Goal: Register for event/course

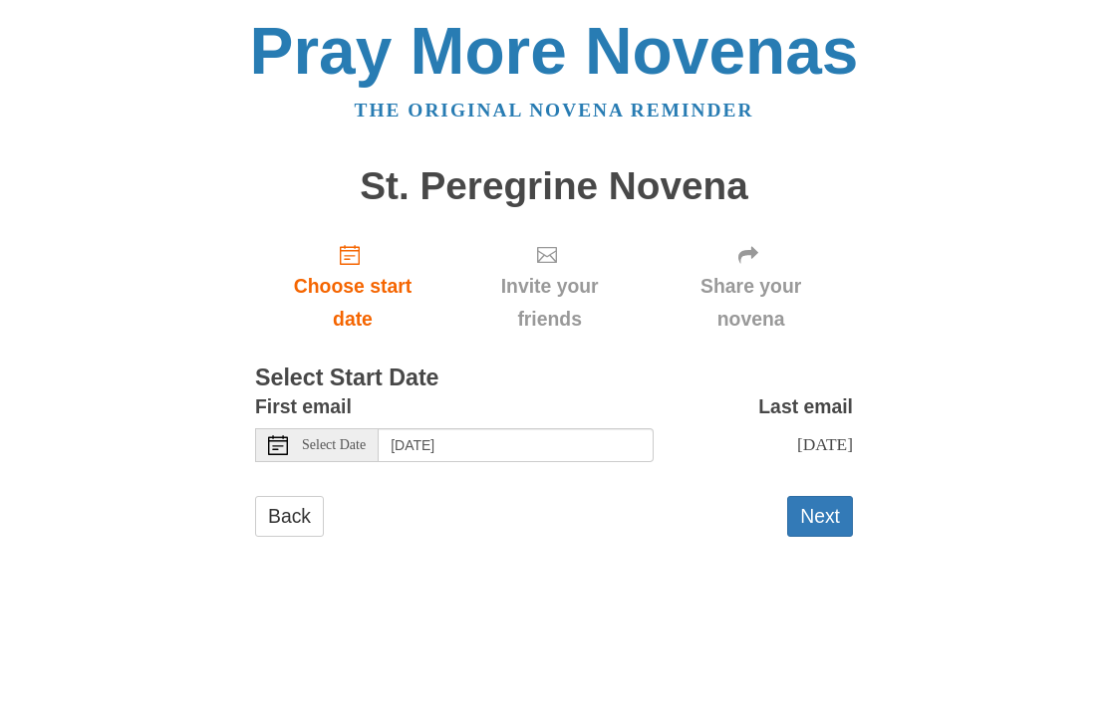
click at [336, 444] on span "Select Date" at bounding box center [334, 445] width 64 height 14
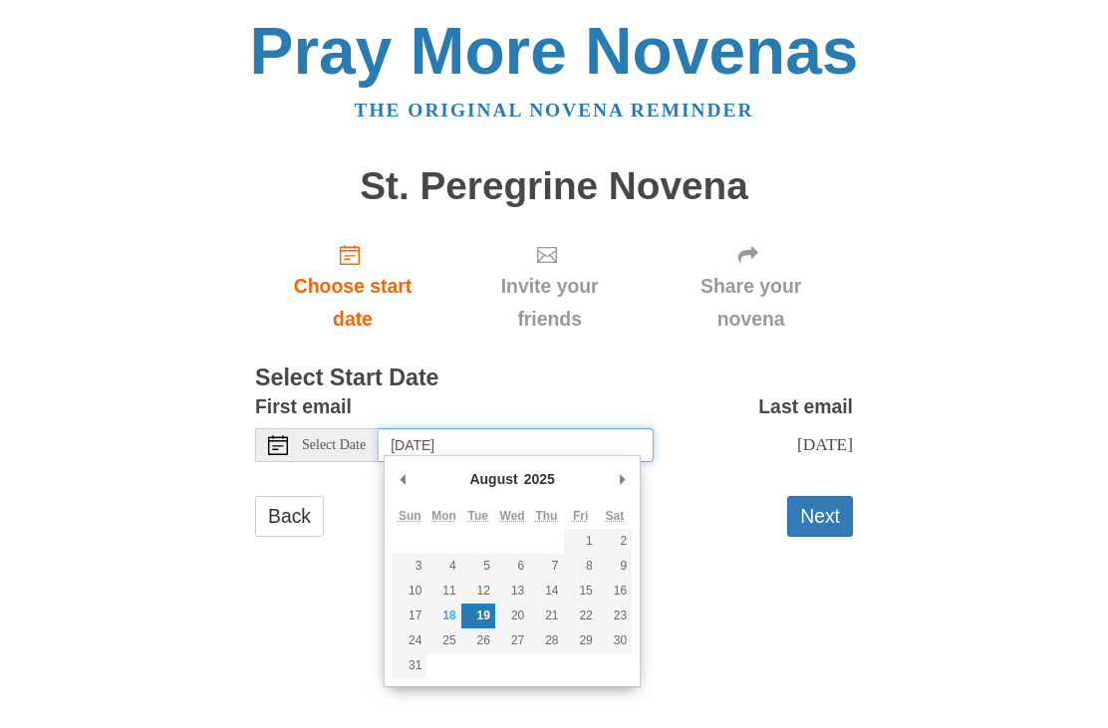
type input "Monday, August 18th"
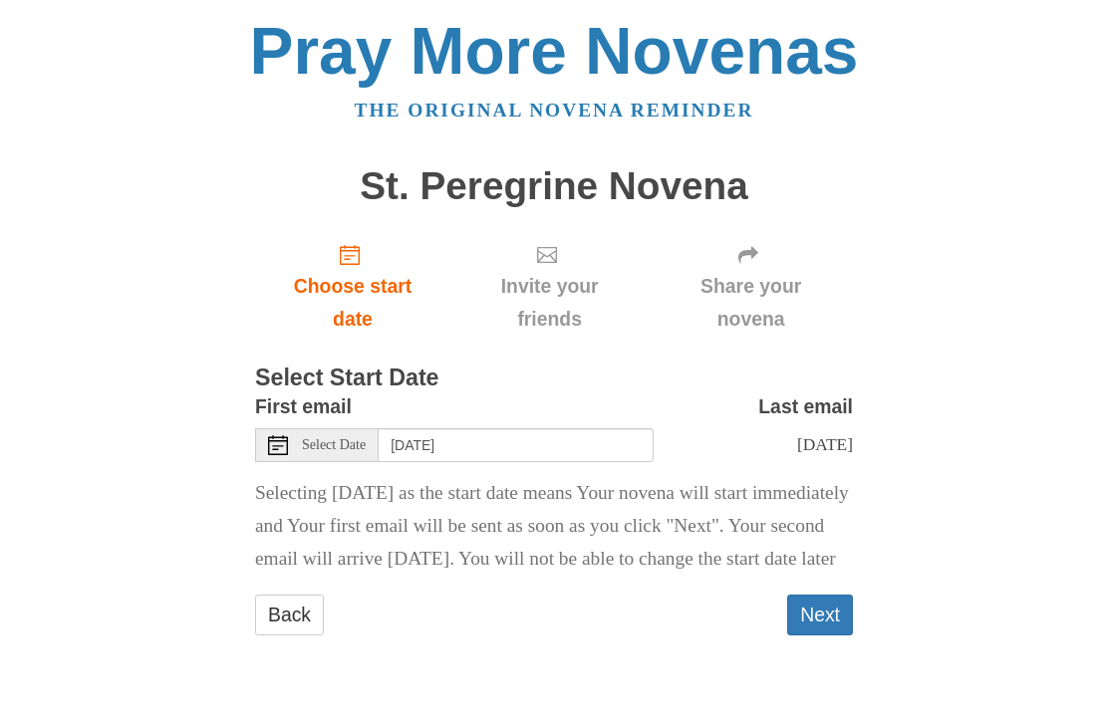
click at [544, 291] on span "Invite your friends" at bounding box center [549, 303] width 158 height 66
click at [533, 274] on span "Invite your friends" at bounding box center [549, 303] width 158 height 66
click at [827, 631] on button "Next" at bounding box center [820, 615] width 66 height 41
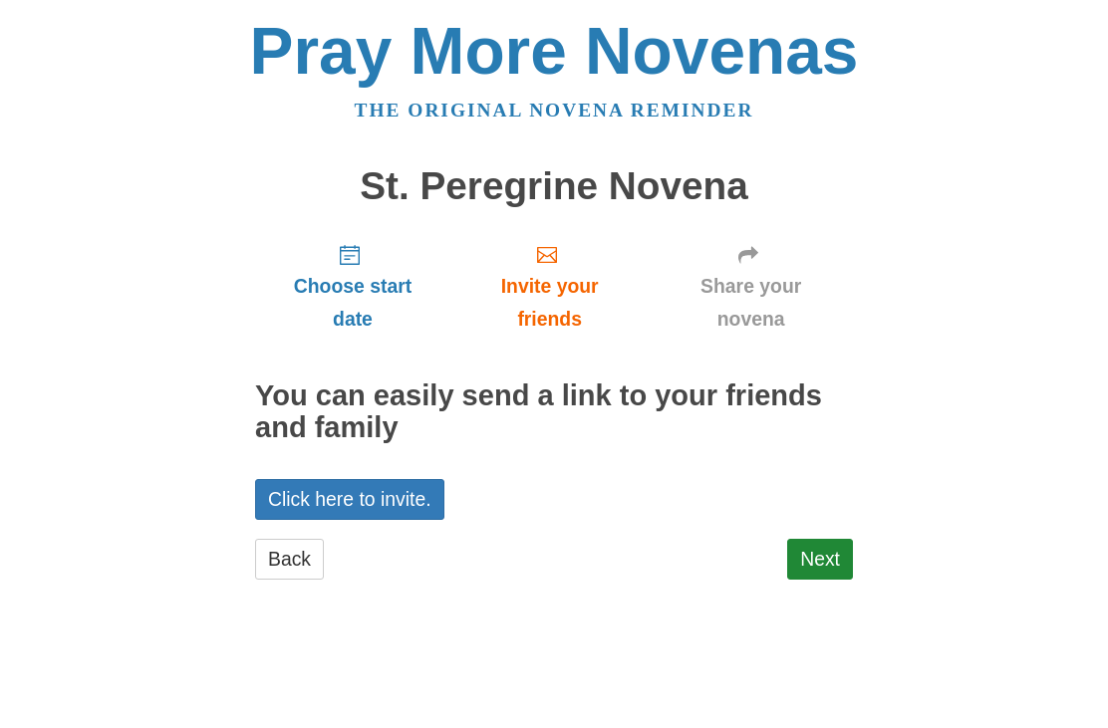
click at [401, 494] on link "Click here to invite." at bounding box center [349, 499] width 189 height 41
click at [829, 541] on link "Next" at bounding box center [820, 559] width 66 height 41
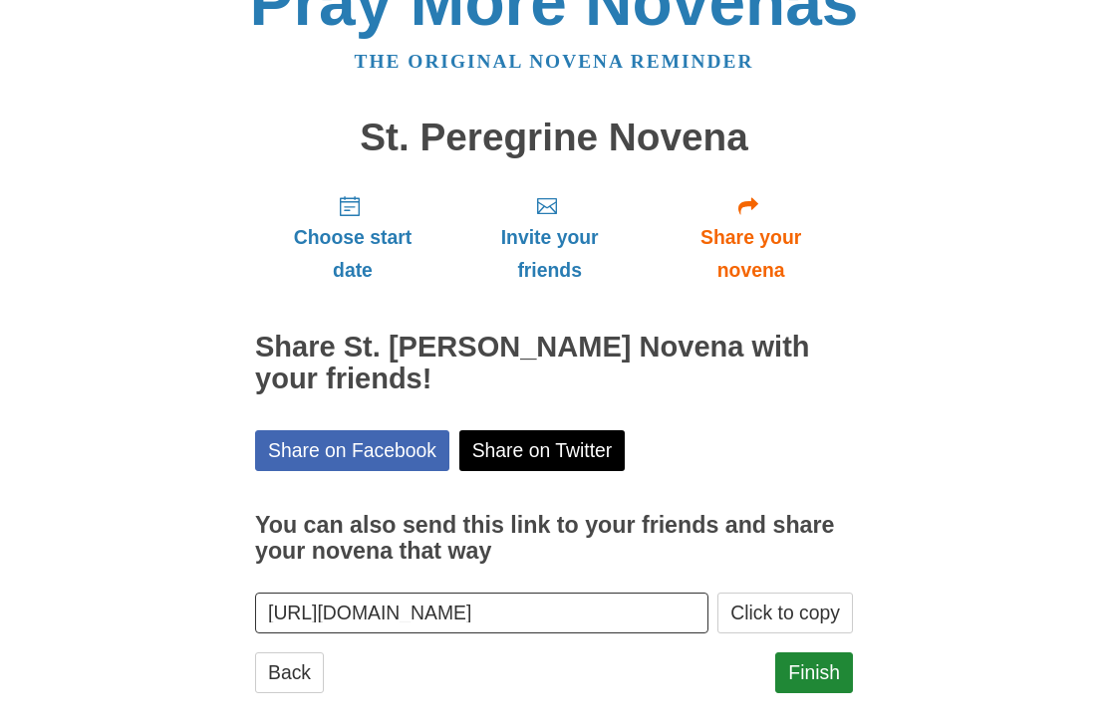
scroll to position [49, 0]
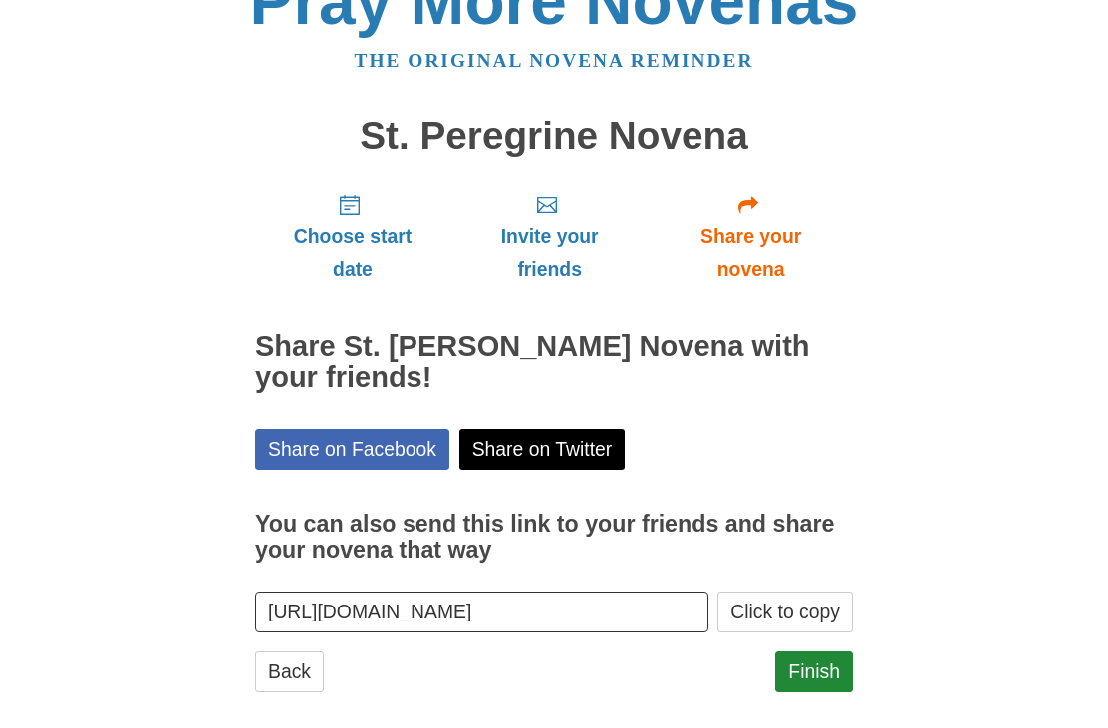
click at [812, 670] on link "Finish" at bounding box center [814, 673] width 78 height 41
